Goal: Check status: Check status

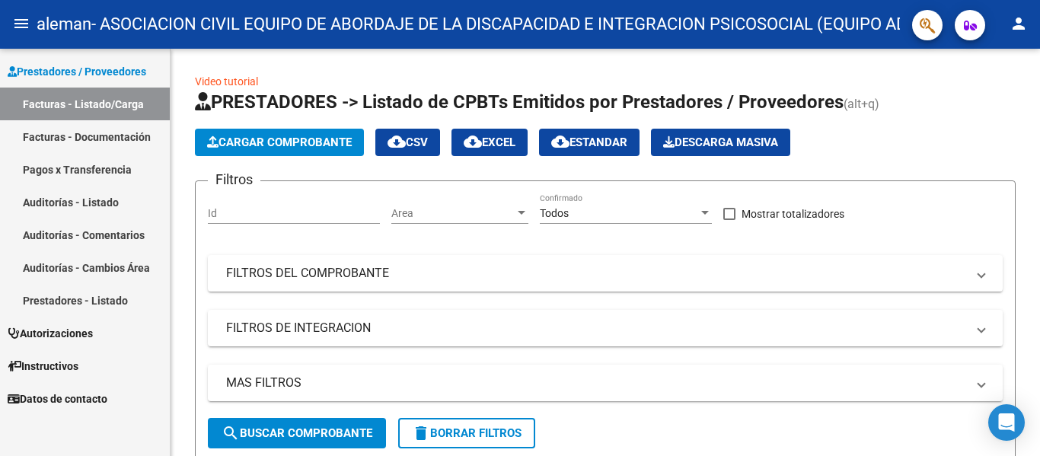
click at [86, 139] on link "Facturas - Documentación" at bounding box center [85, 136] width 170 height 33
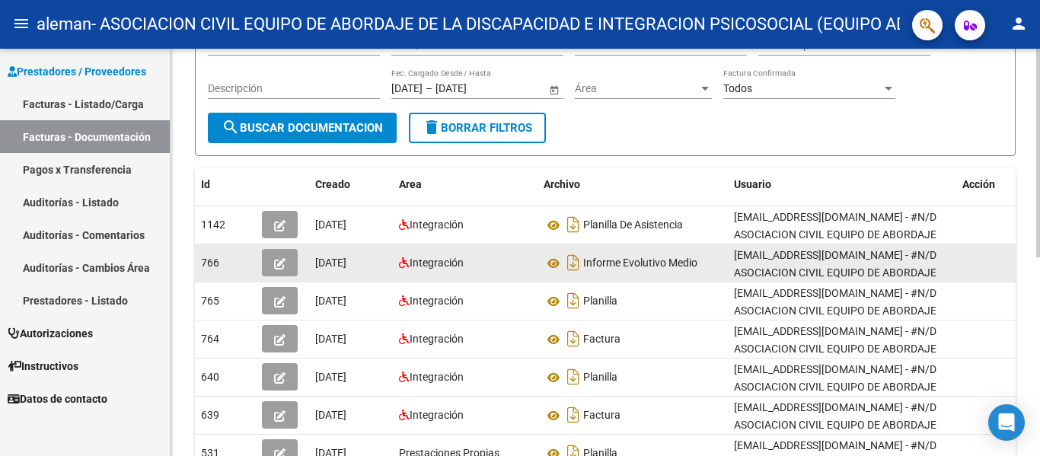
scroll to position [152, 0]
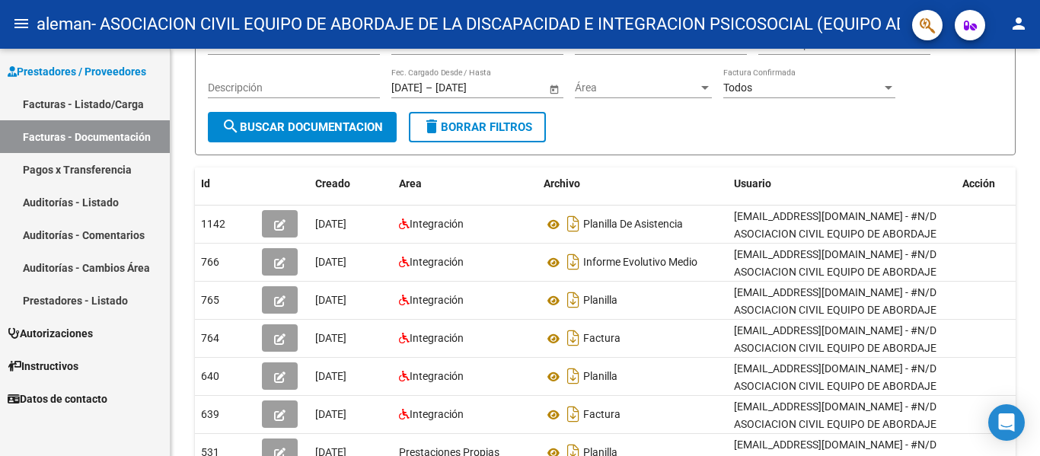
click at [102, 107] on link "Facturas - Listado/Carga" at bounding box center [85, 104] width 170 height 33
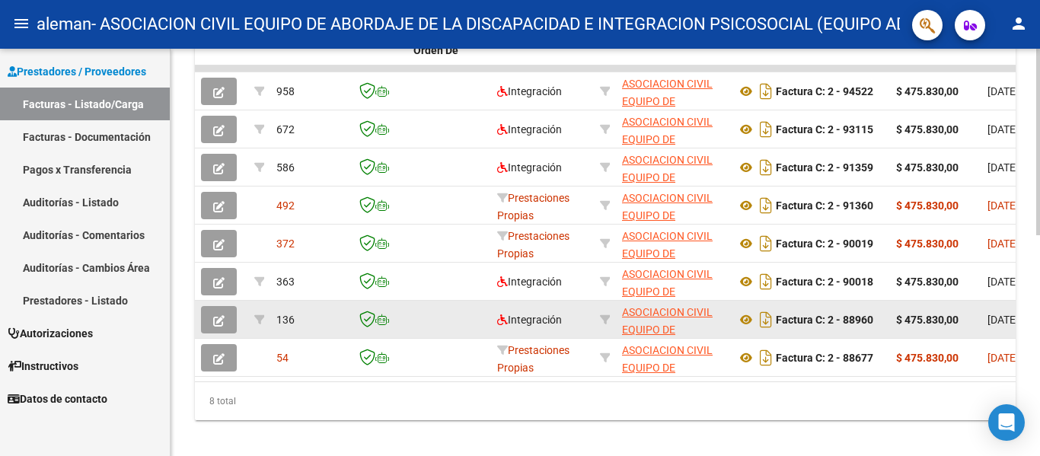
click at [213, 322] on icon "button" at bounding box center [218, 320] width 11 height 11
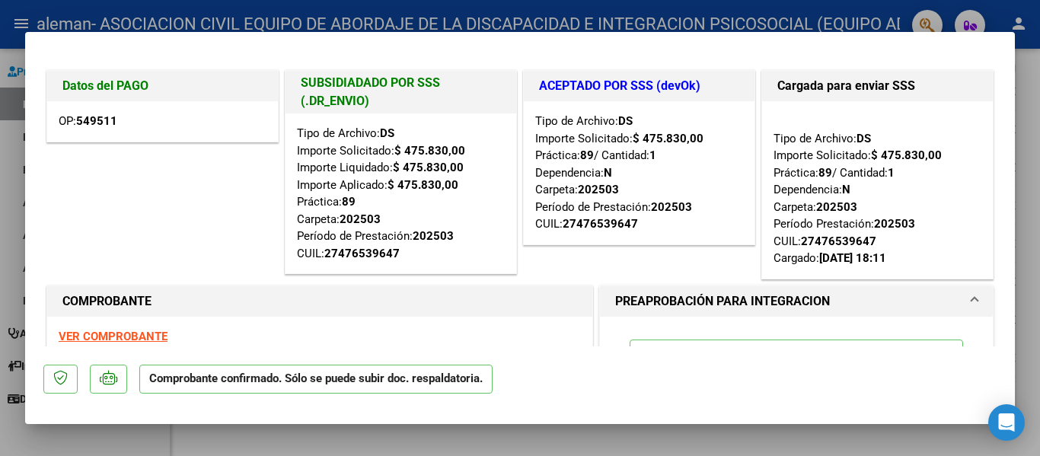
drag, startPoint x: 63, startPoint y: 86, endPoint x: 123, endPoint y: 119, distance: 68.2
click at [123, 119] on div "Datos del PAGO OP: 549511" at bounding box center [162, 106] width 232 height 72
copy div "Datos del PAGO OP: 549511"
click at [446, 283] on div "COMPROBANTE VER COMPROBANTE ESTADO: El comprobante fue liquidado por la SSS." at bounding box center [319, 335] width 553 height 107
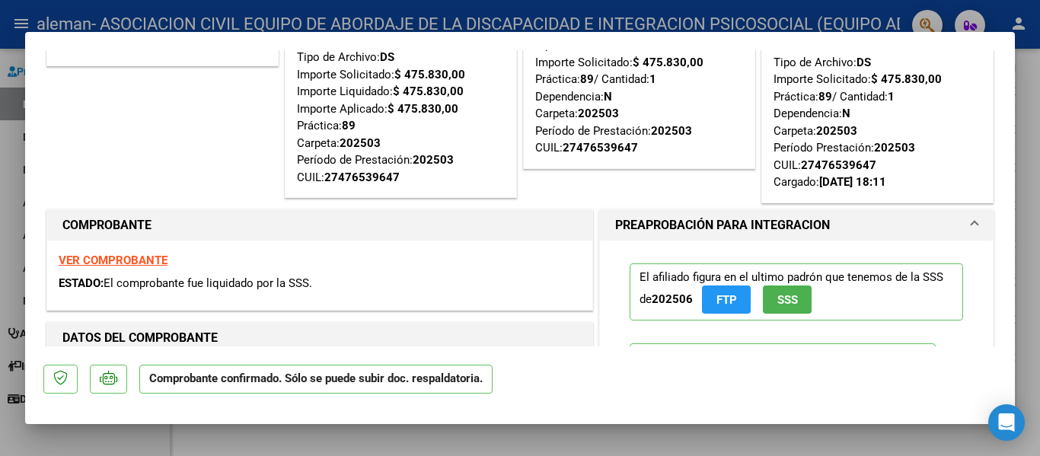
scroll to position [304, 0]
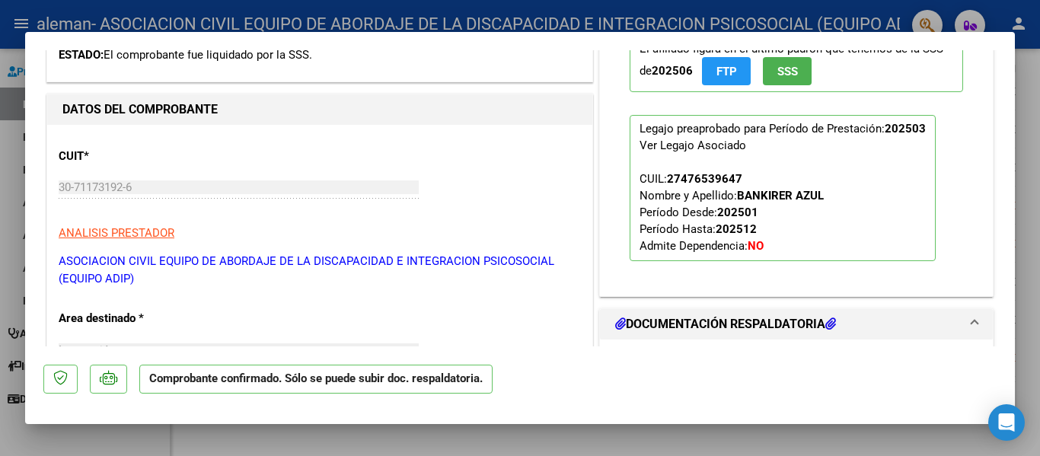
click at [696, 247] on span "CUIL: 27476539647 Nombre y Apellido: [PERSON_NAME] Período Desde: 202501 Períod…" at bounding box center [731, 212] width 184 height 81
click at [670, 150] on div "Ver Legajo Asociado" at bounding box center [692, 145] width 107 height 17
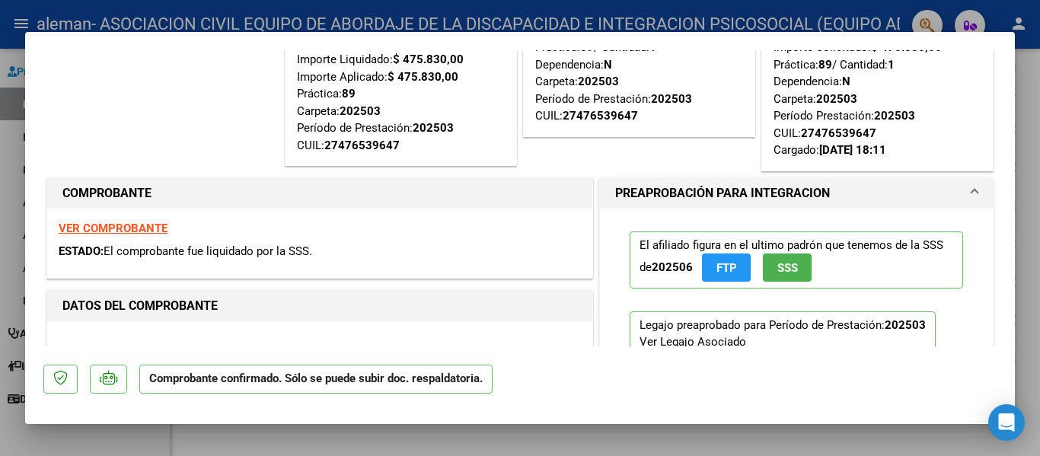
scroll to position [0, 0]
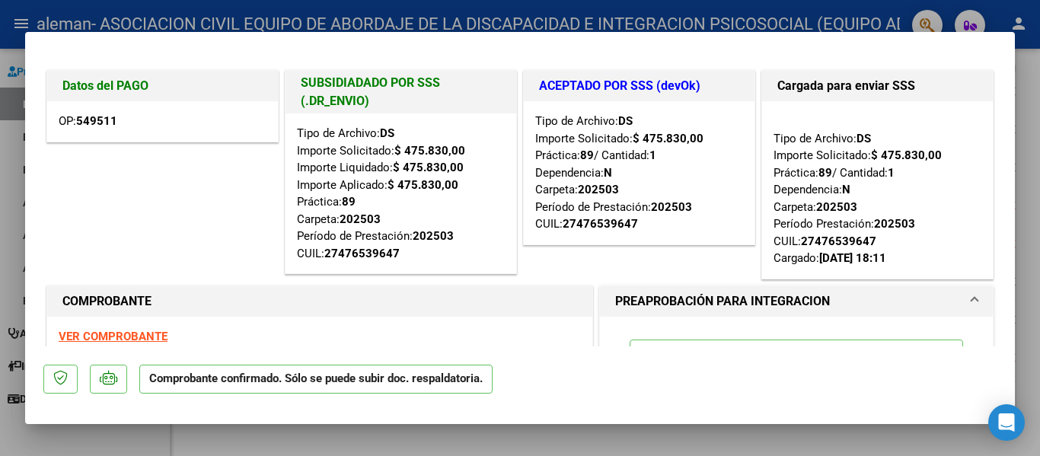
drag, startPoint x: 64, startPoint y: 85, endPoint x: 142, endPoint y: 119, distance: 84.9
click at [142, 119] on div "Datos del PAGO OP: 549511" at bounding box center [162, 106] width 232 height 72
copy div "Datos del PAGO OP: 549511"
click at [792, 257] on div "Tipo de Archivo: DS Importe Solicitado: $ 475.830,00 Práctica: 89 / Cantidad: 1…" at bounding box center [877, 190] width 208 height 155
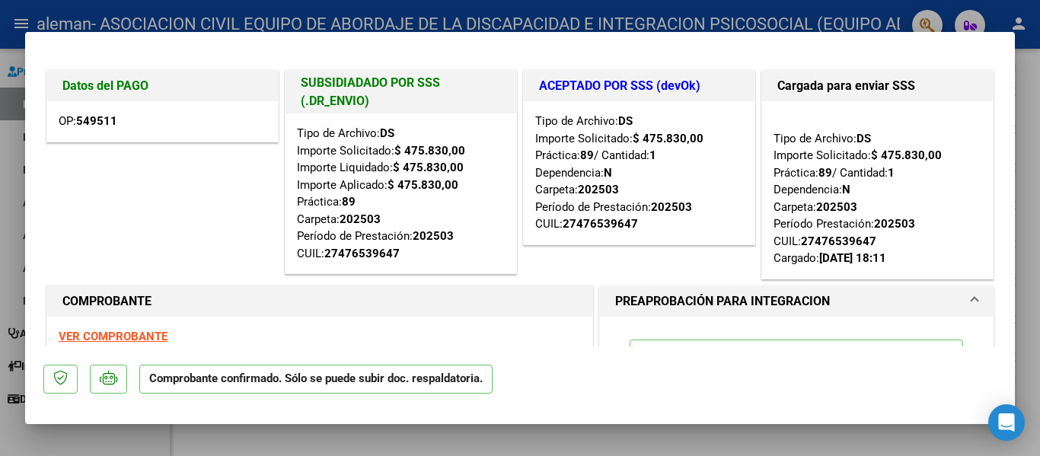
click at [792, 257] on div "Tipo de Archivo: DS Importe Solicitado: $ 475.830,00 Práctica: 89 / Cantidad: 1…" at bounding box center [877, 190] width 208 height 155
copy div "Cargado: [DATE] 18:11"
